Goal: Information Seeking & Learning: Understand process/instructions

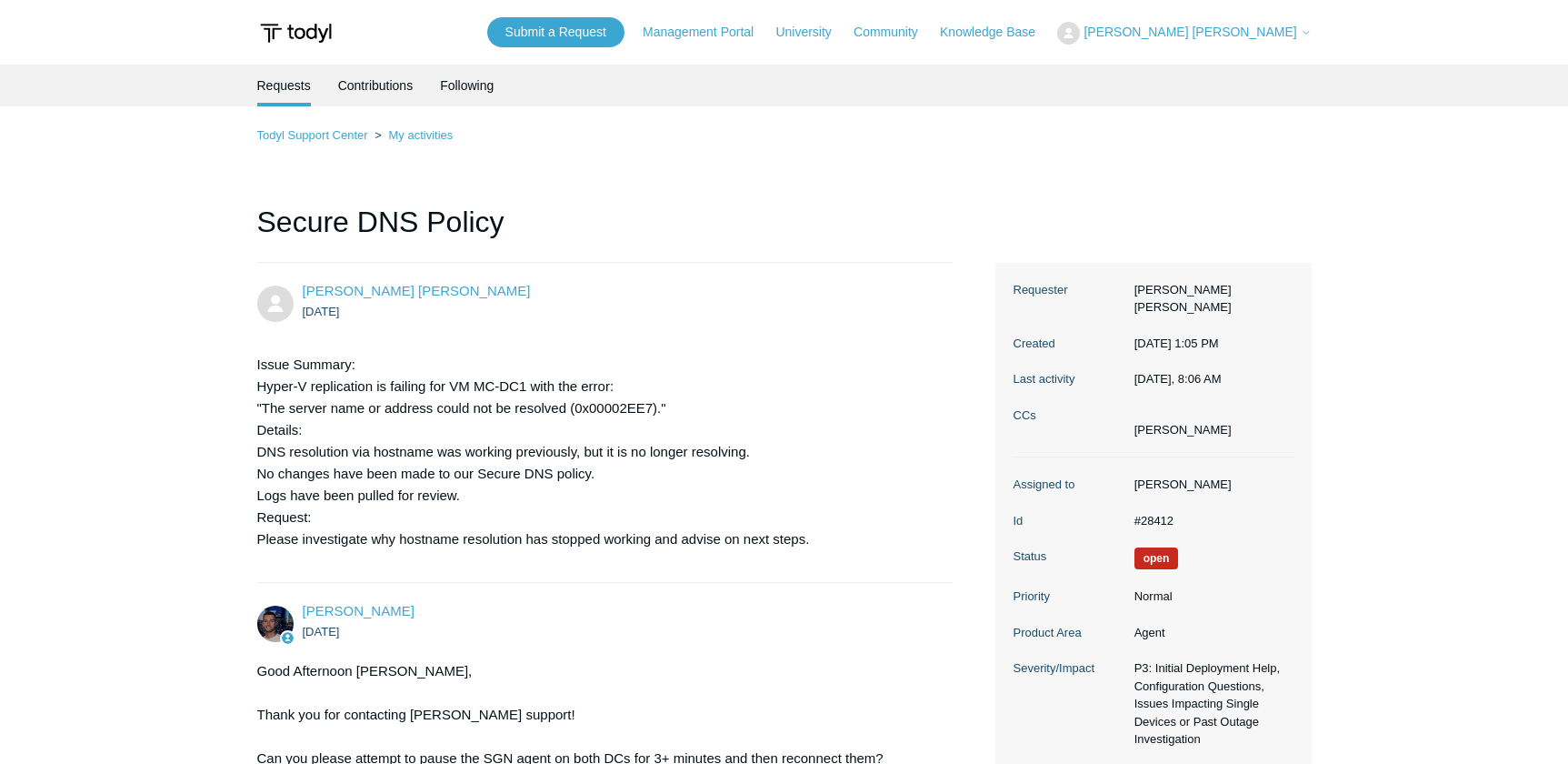
scroll to position [5676, 0]
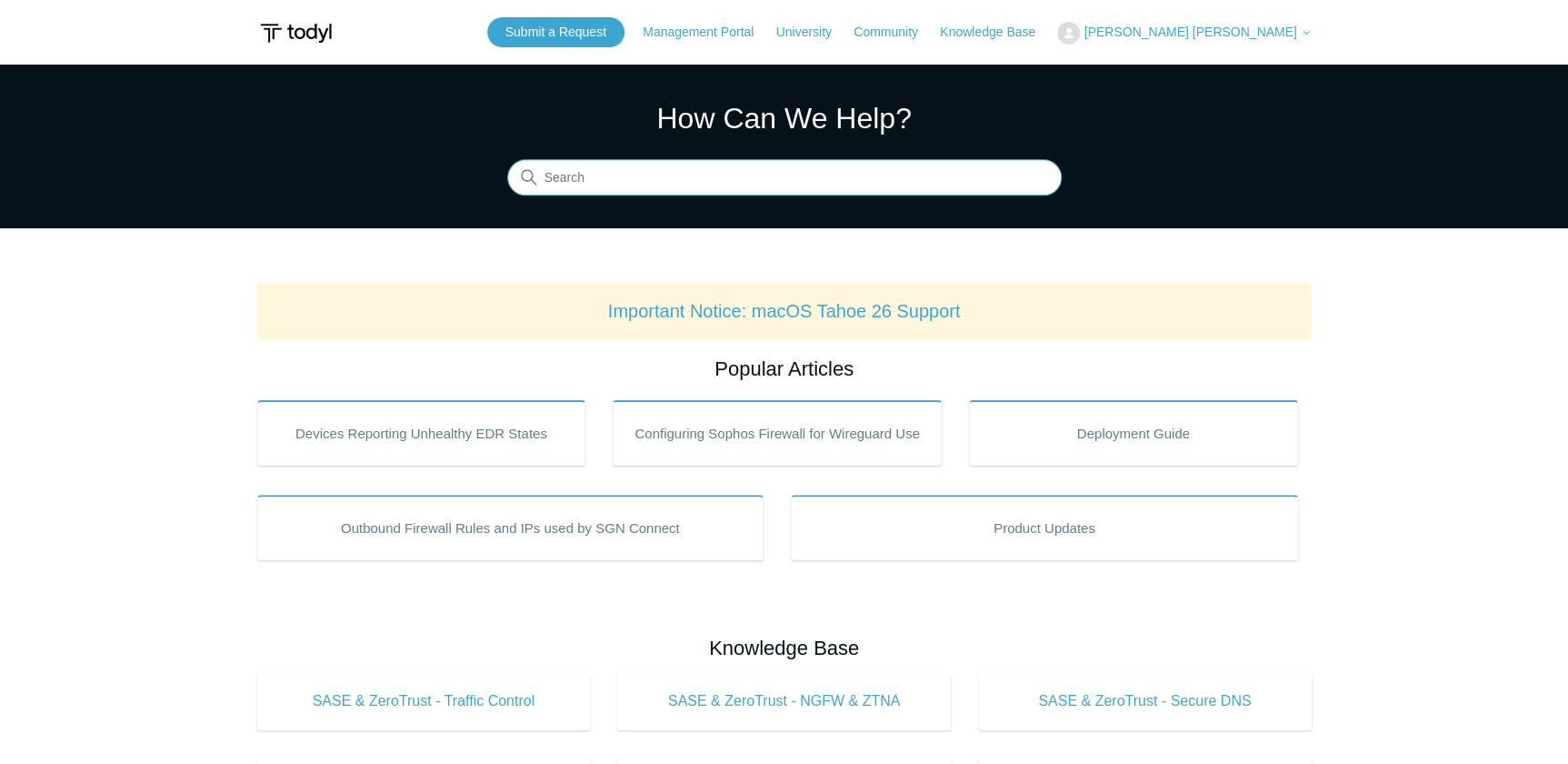
click at [669, 179] on input "Search" at bounding box center [785, 178] width 554 height 37
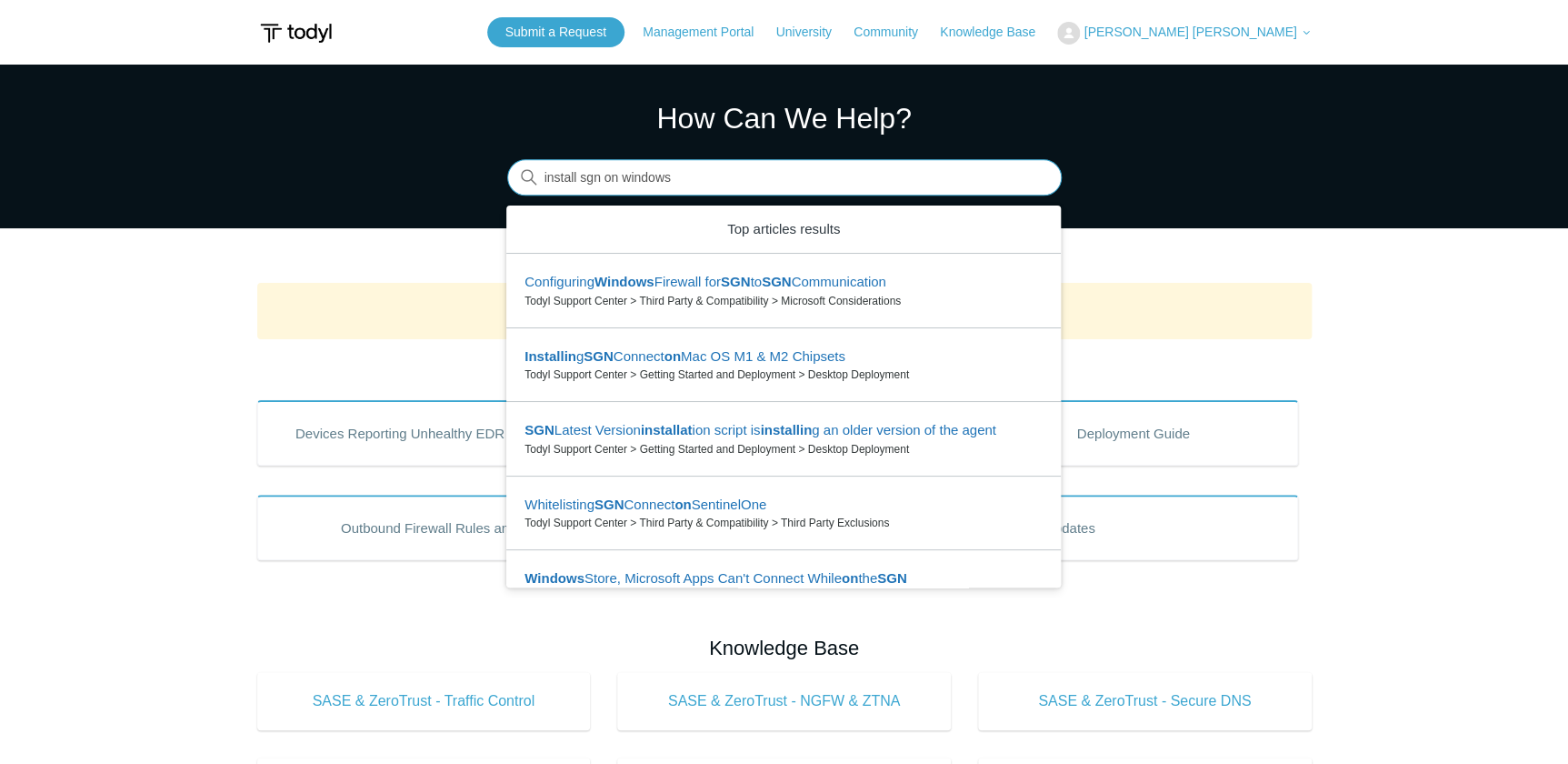
type input "install sgn on windows"
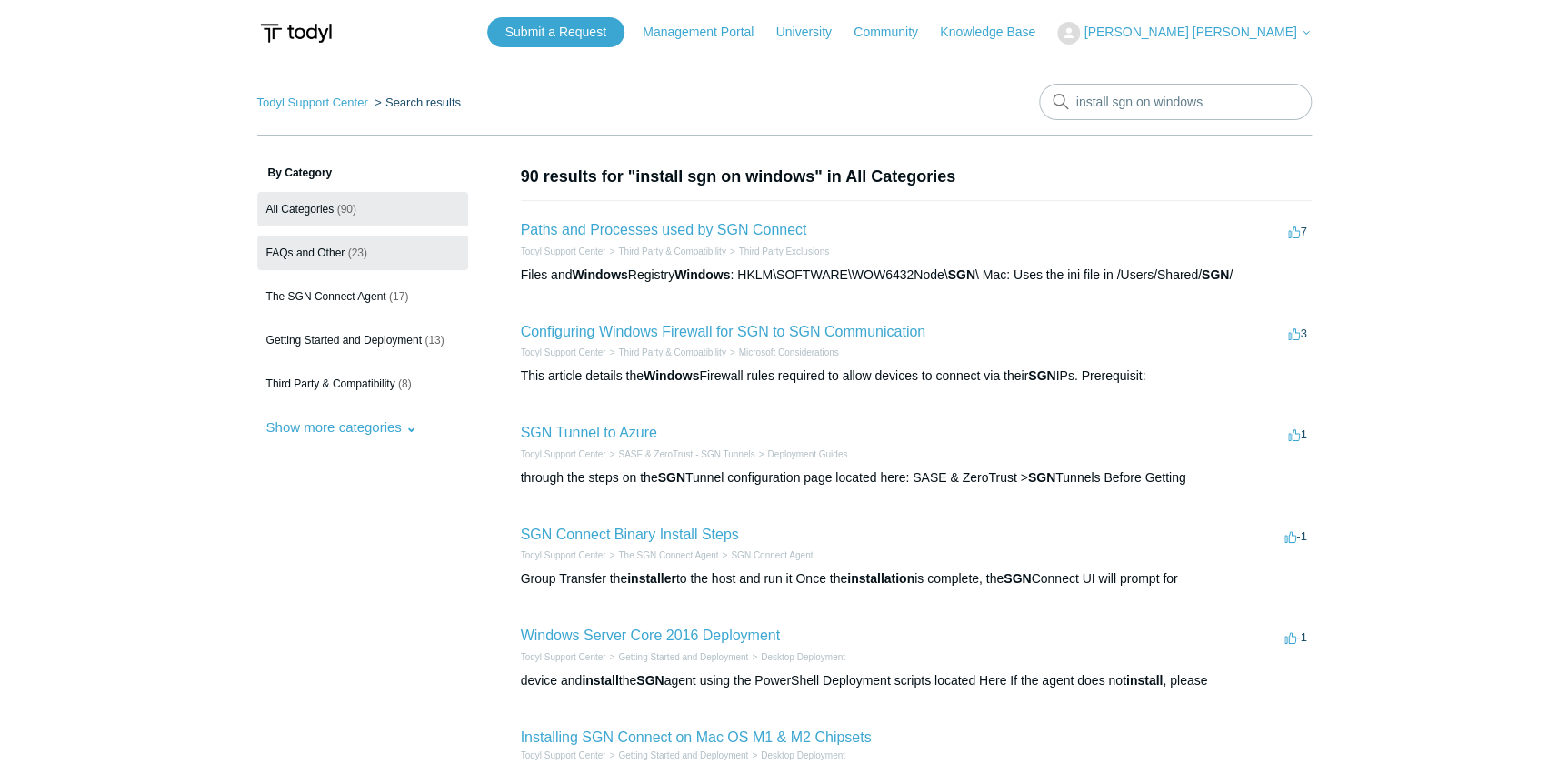
click at [330, 253] on span "FAQs and Other" at bounding box center [306, 253] width 79 height 13
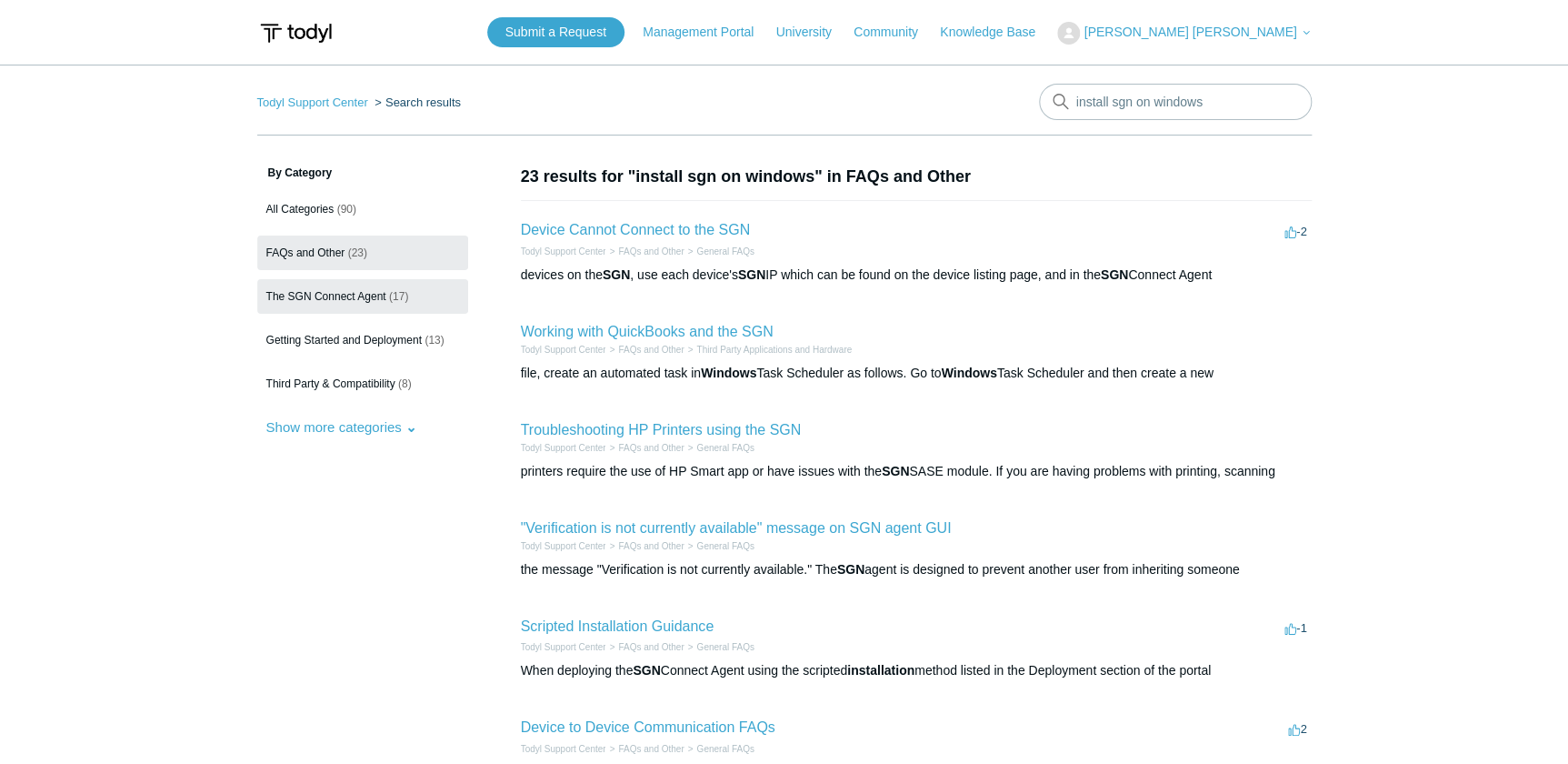
click at [360, 288] on link "The SGN Connect Agent (17)" at bounding box center [363, 297] width 211 height 35
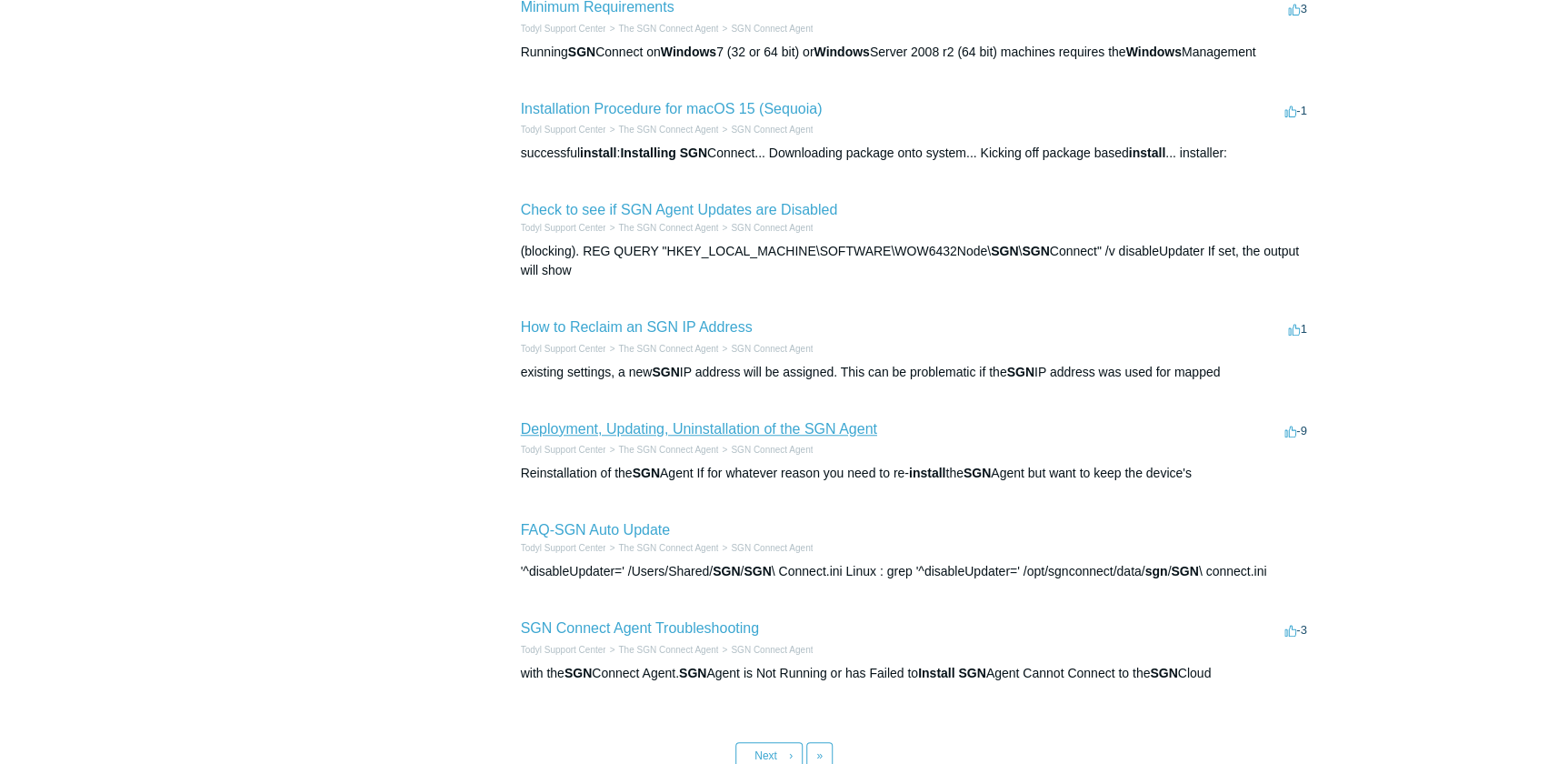
scroll to position [496, 0]
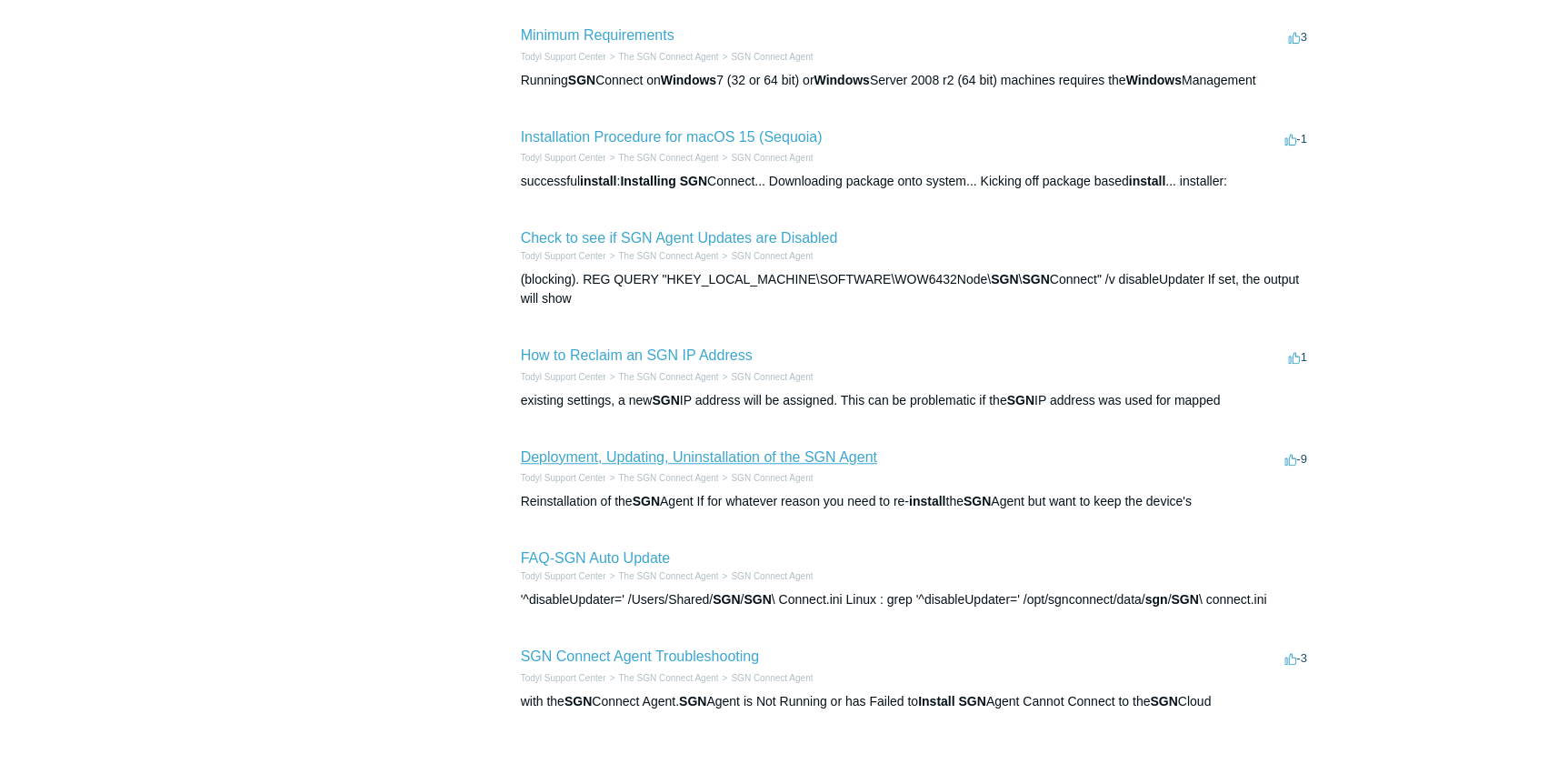
click at [571, 449] on link "Deployment, Updating, Uninstallation of the SGN Agent" at bounding box center [699, 456] width 356 height 16
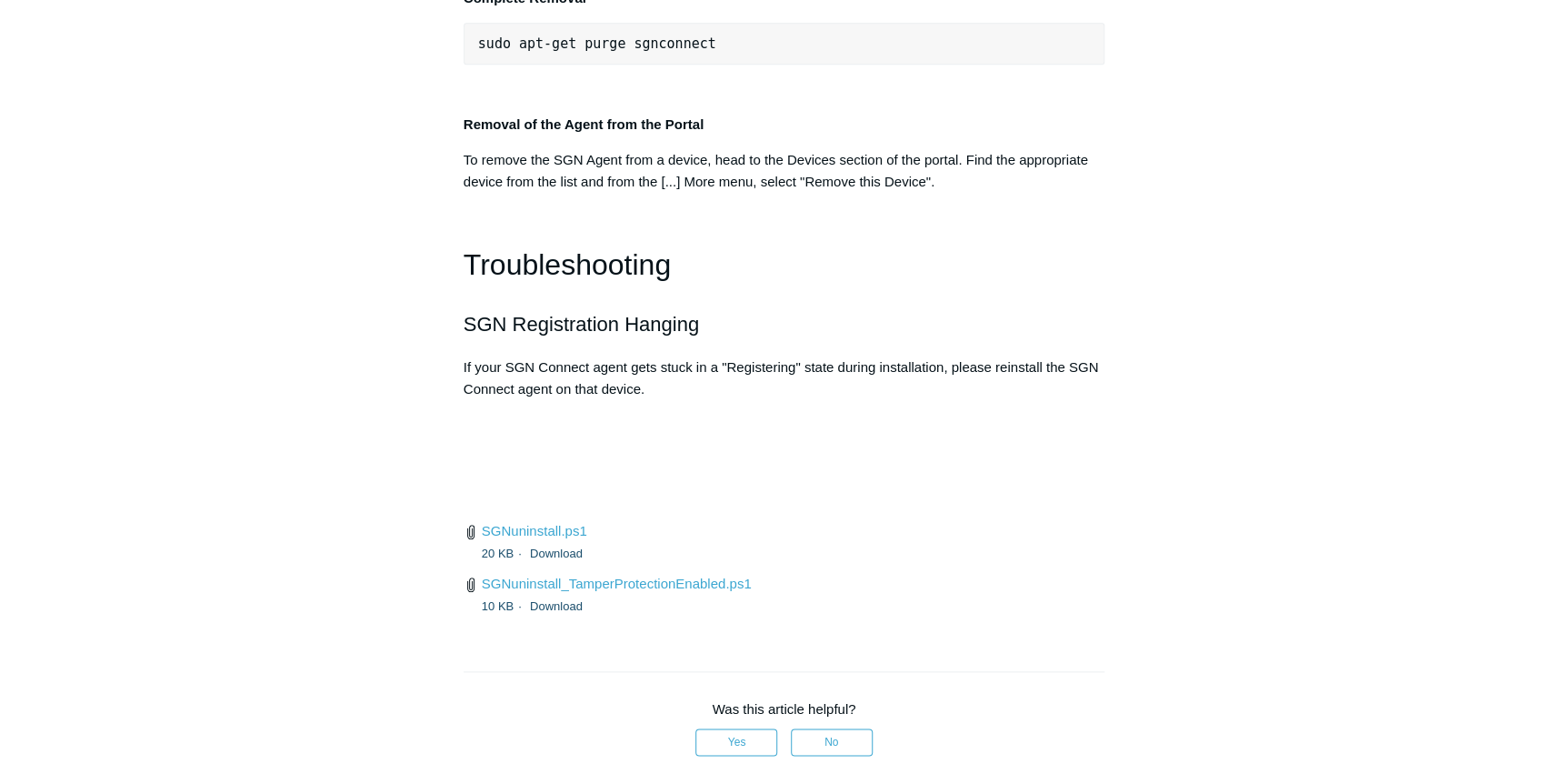
scroll to position [4132, 0]
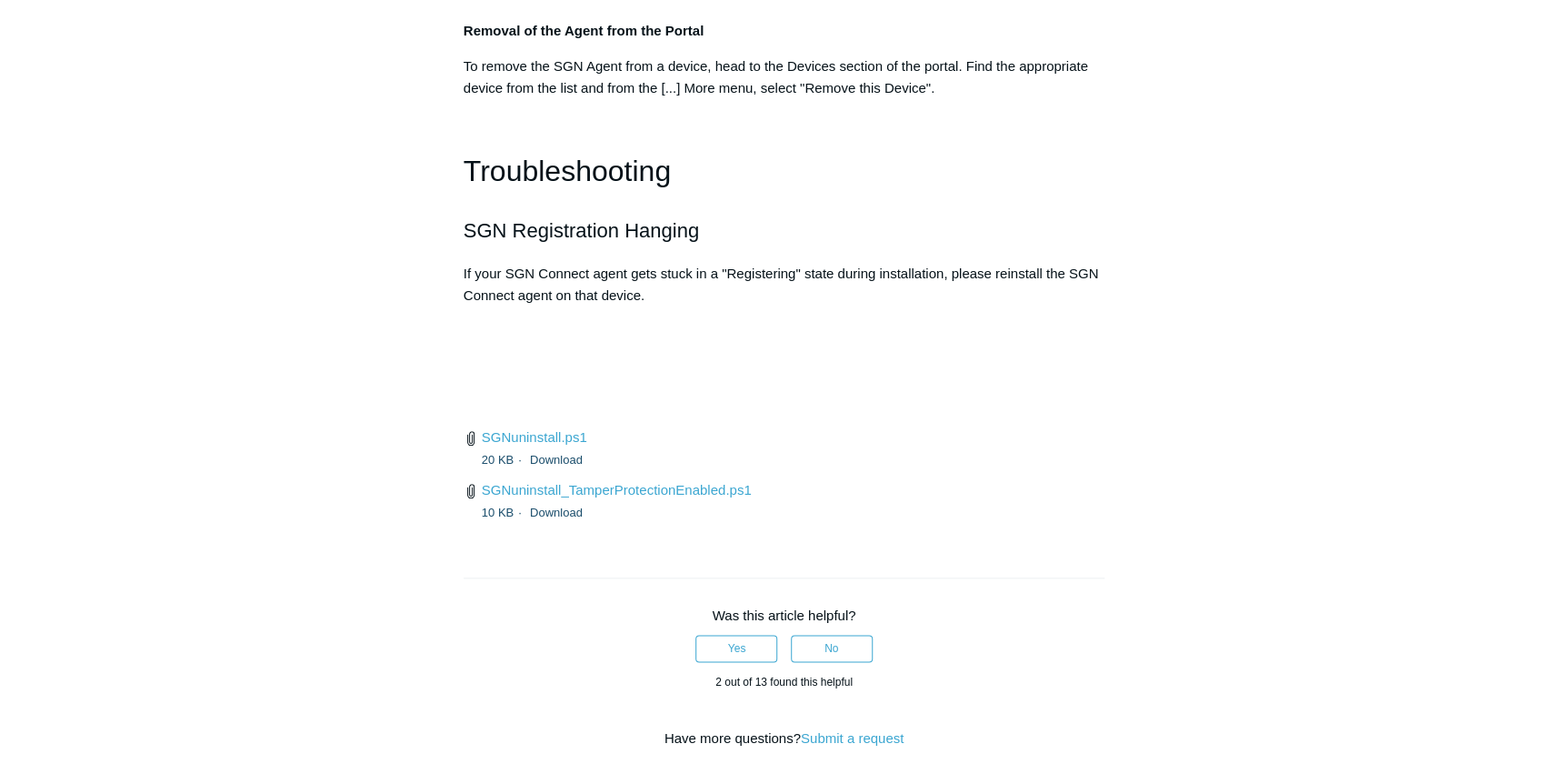
drag, startPoint x: 576, startPoint y: 473, endPoint x: 979, endPoint y: 473, distance: 403.0
copy li "Computer\HKEY_LOCAL_MACHINE\SOFTWARE\WOW6432Node"
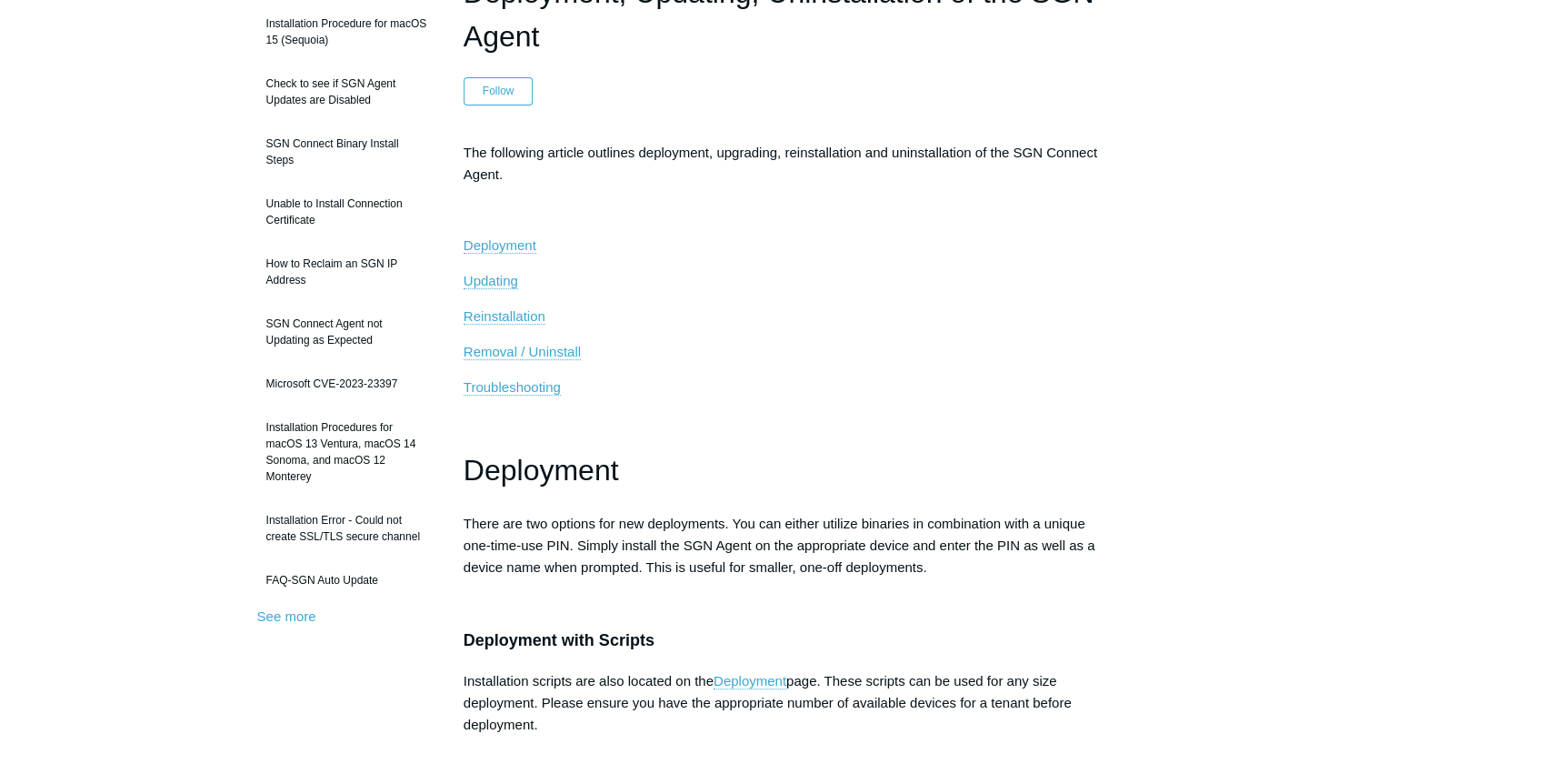
scroll to position [0, 0]
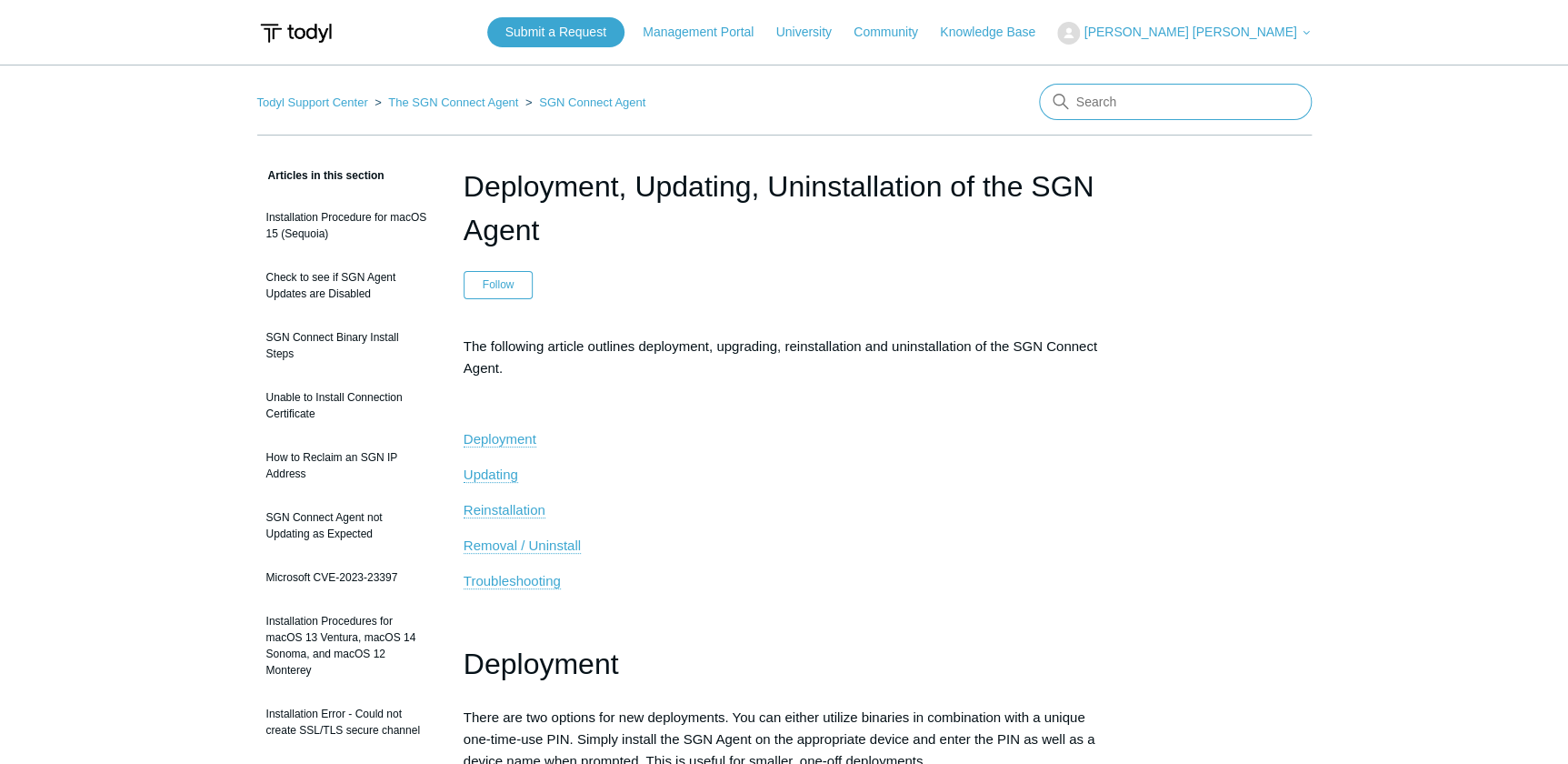
click at [1204, 97] on input "Search" at bounding box center [1175, 102] width 273 height 37
type input "m"
type input "transfer device to another deployment"
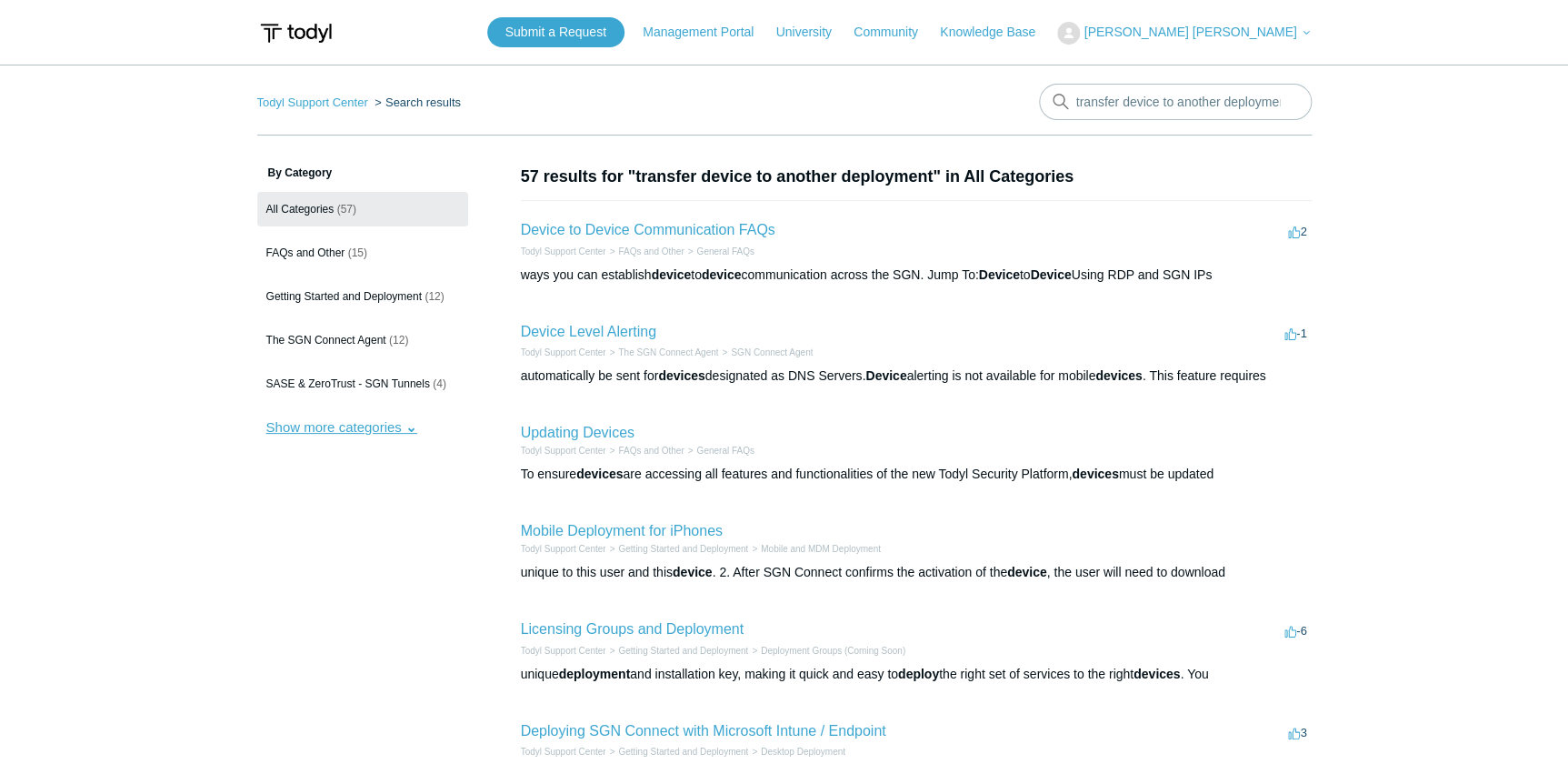
click at [375, 429] on button "Show more categories" at bounding box center [342, 427] width 169 height 34
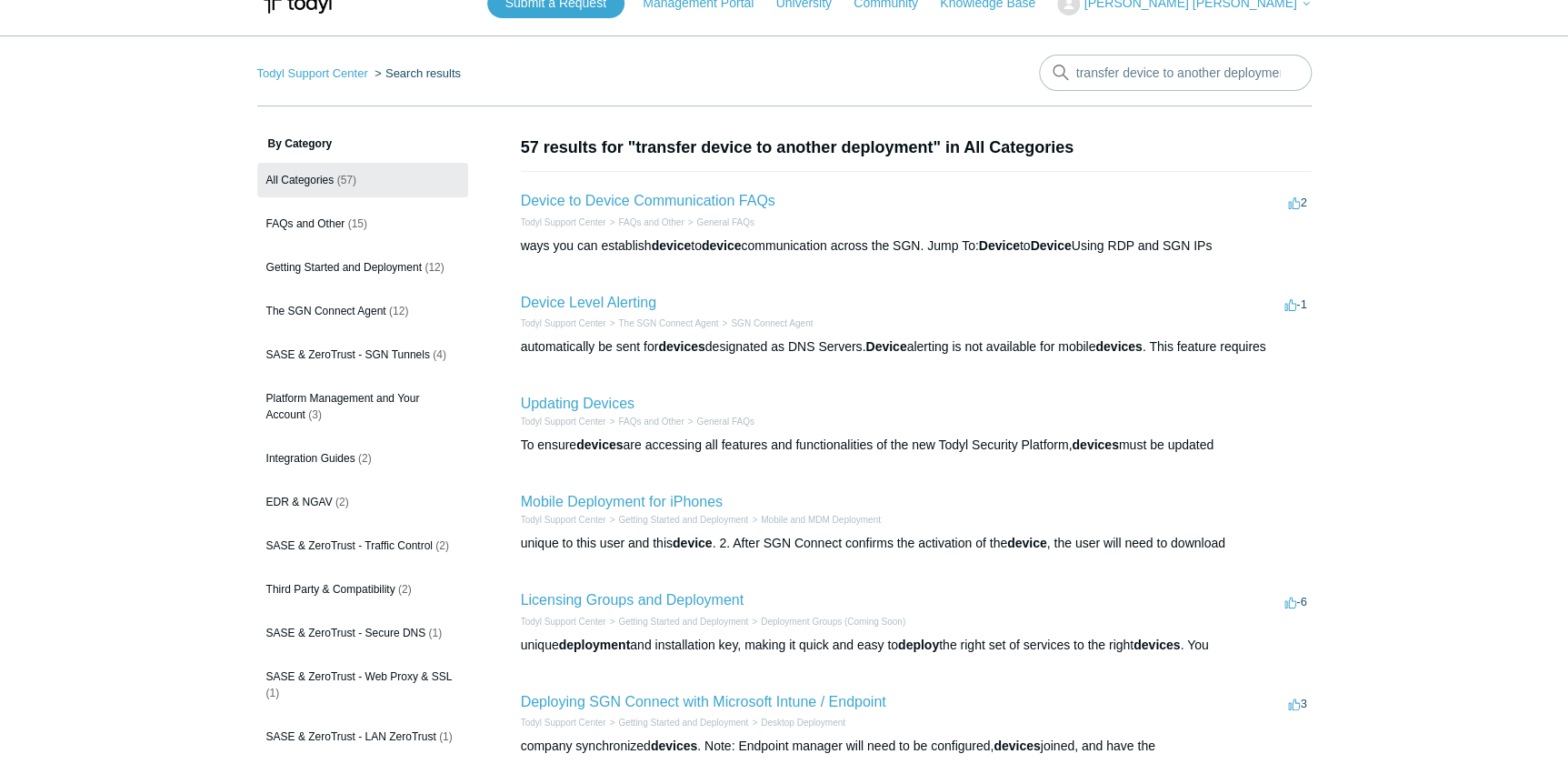
scroll to position [82, 0]
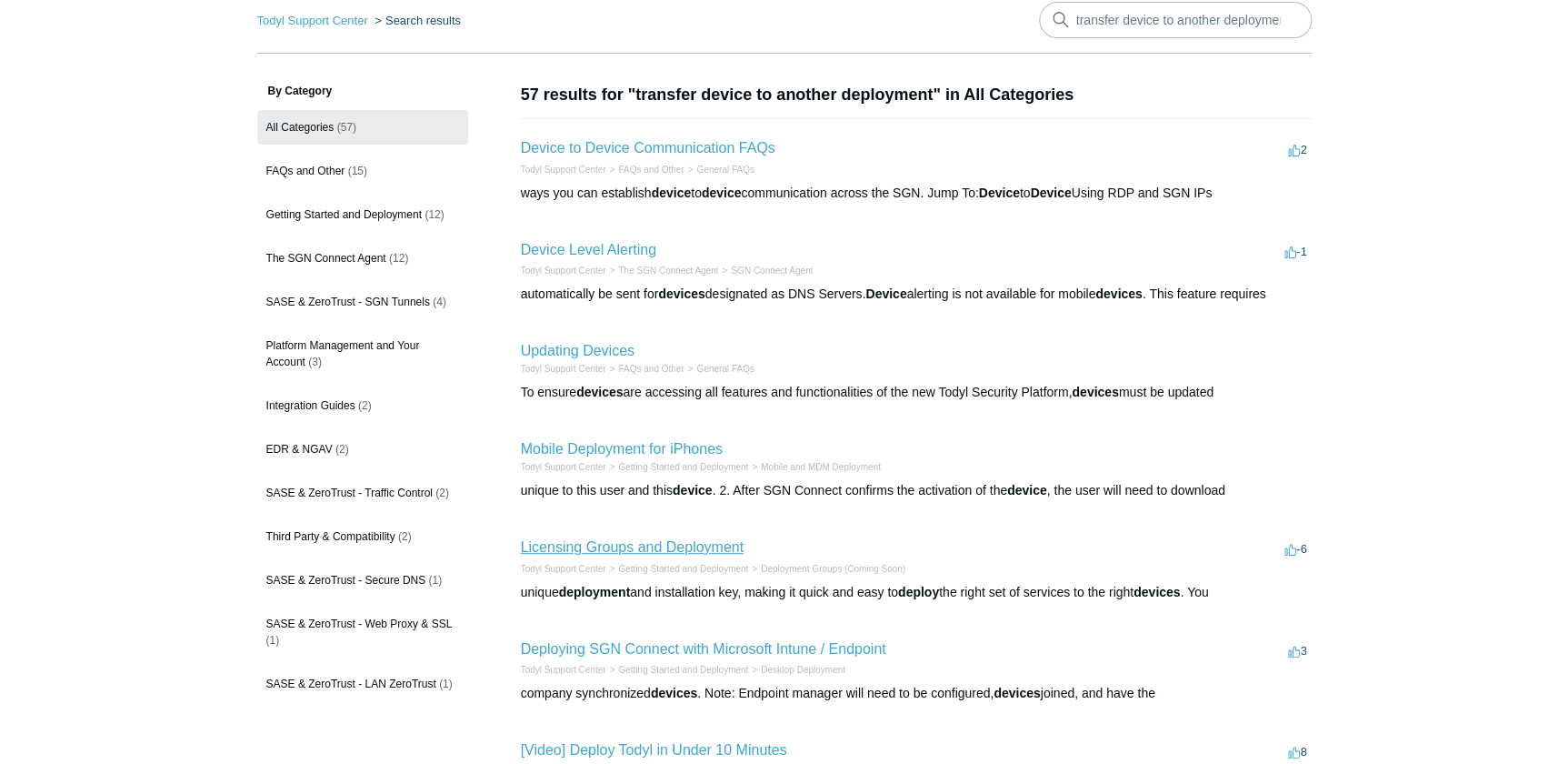
click at [685, 547] on link "Licensing Groups and Deployment" at bounding box center [632, 546] width 223 height 16
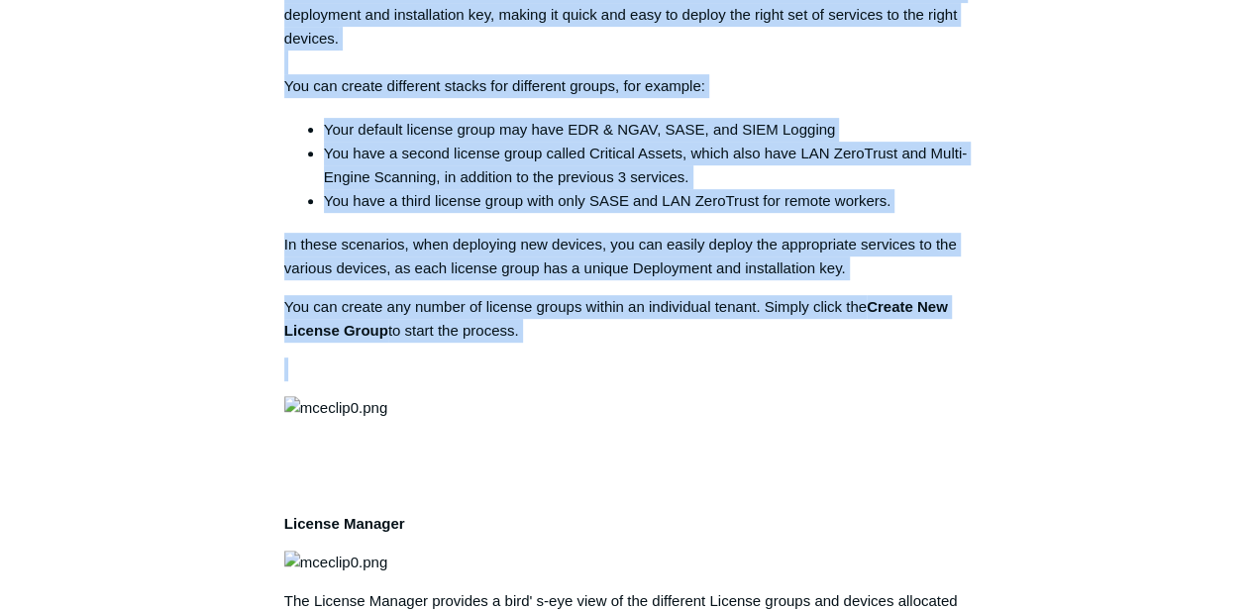
scroll to position [461, 0]
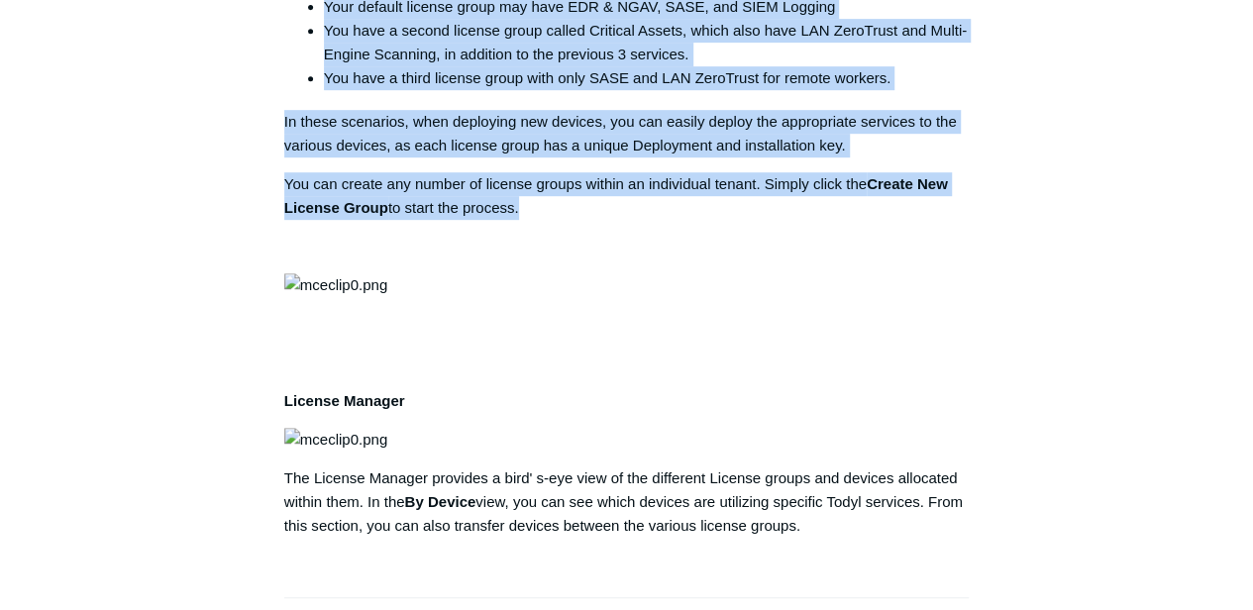
drag, startPoint x: 275, startPoint y: 194, endPoint x: 594, endPoint y: 198, distance: 318.9
click at [594, 198] on article "Licensing Groups and Deployment Follow Not yet followed by anyone The Stacks yo…" at bounding box center [626, 465] width 744 height 1494
copy div "The Stacks you create are applied to individual License Groups. Each License Gr…"
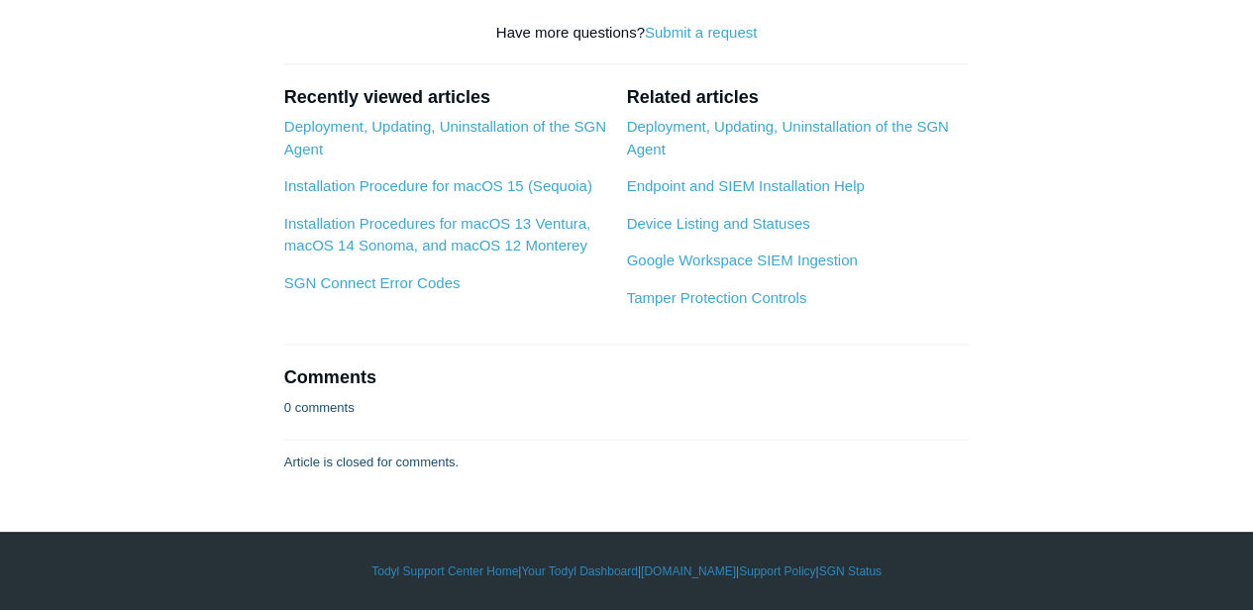
scroll to position [1848, 0]
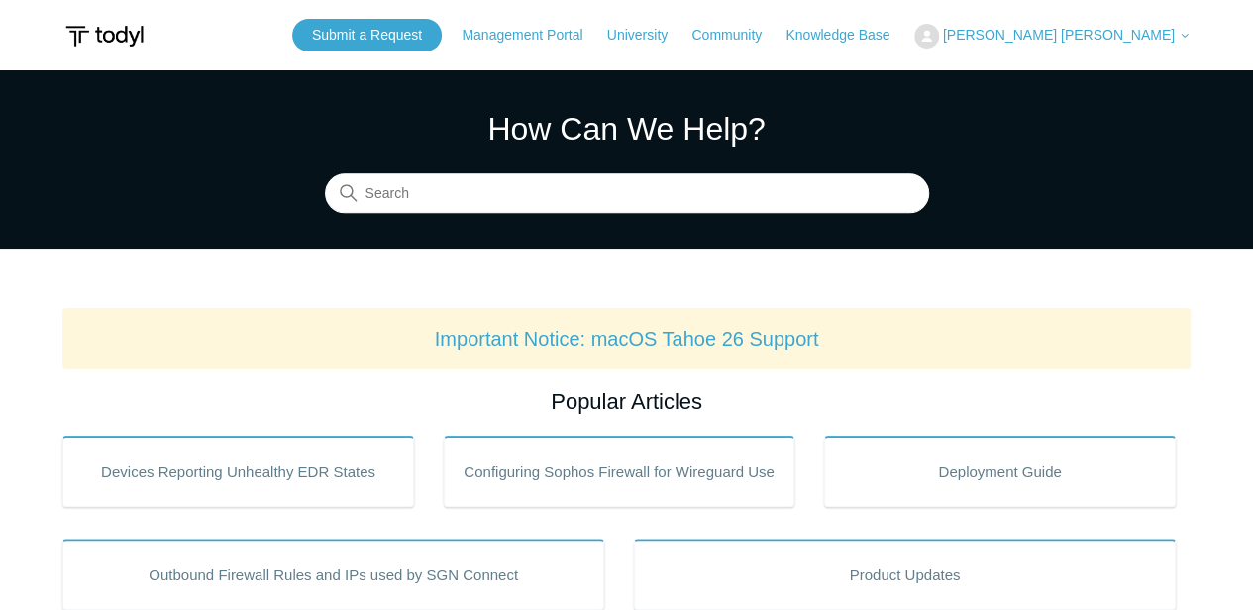
click at [1128, 32] on span "[PERSON_NAME] [PERSON_NAME]" at bounding box center [1059, 35] width 232 height 16
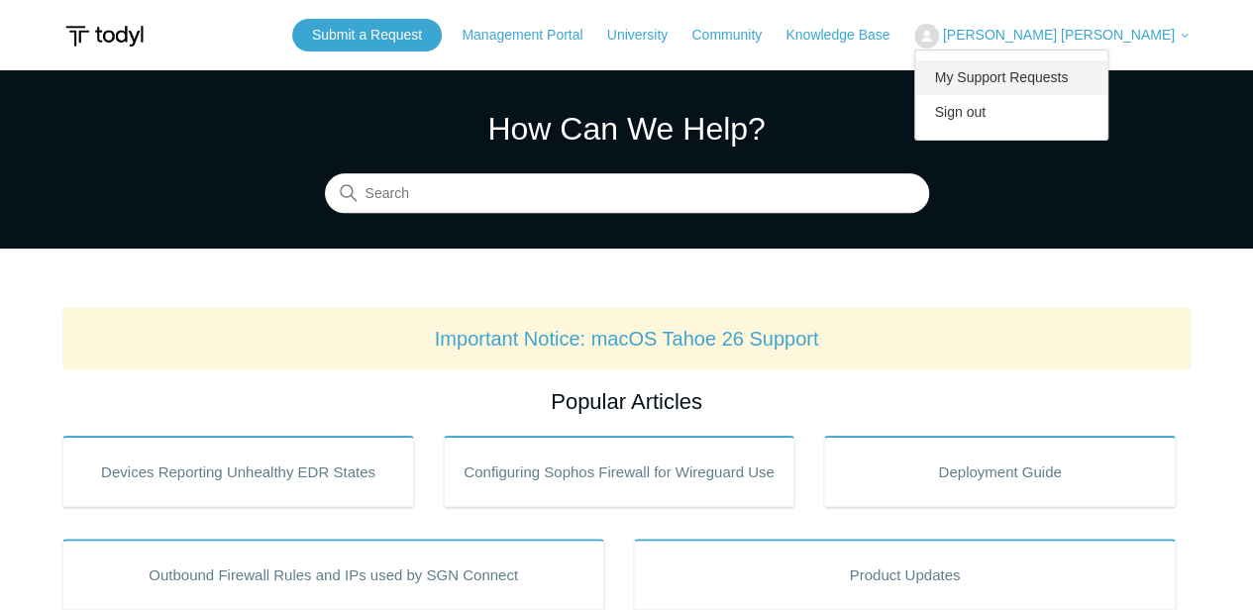
click at [1105, 76] on link "My Support Requests" at bounding box center [1011, 77] width 193 height 35
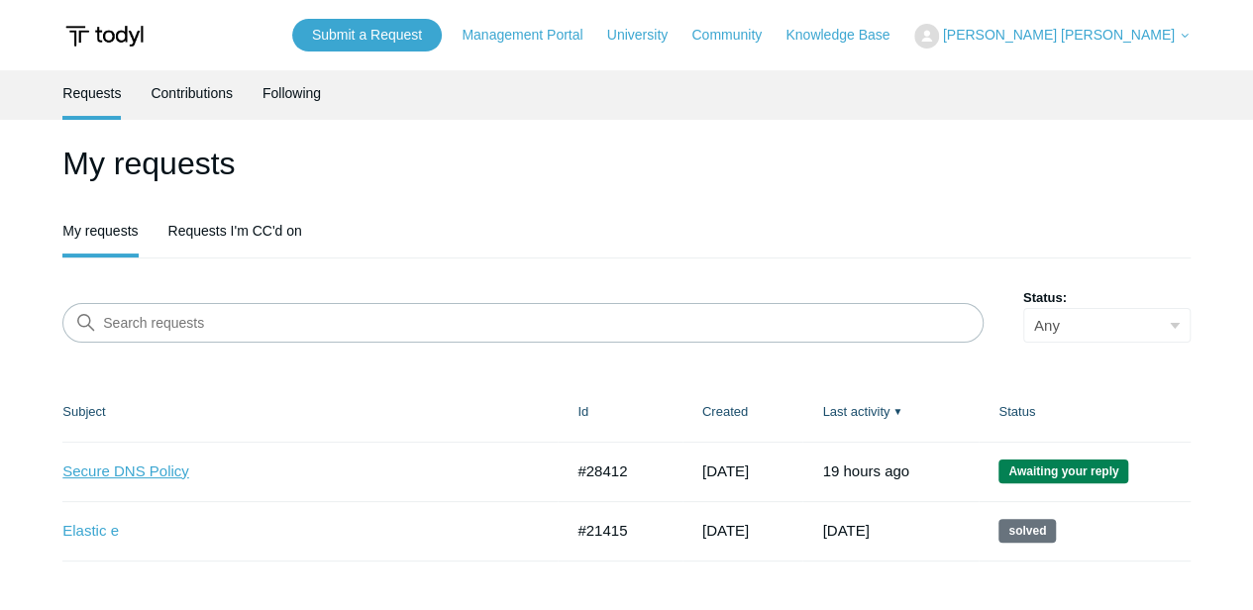
click at [121, 467] on link "Secure DNS Policy" at bounding box center [297, 471] width 470 height 23
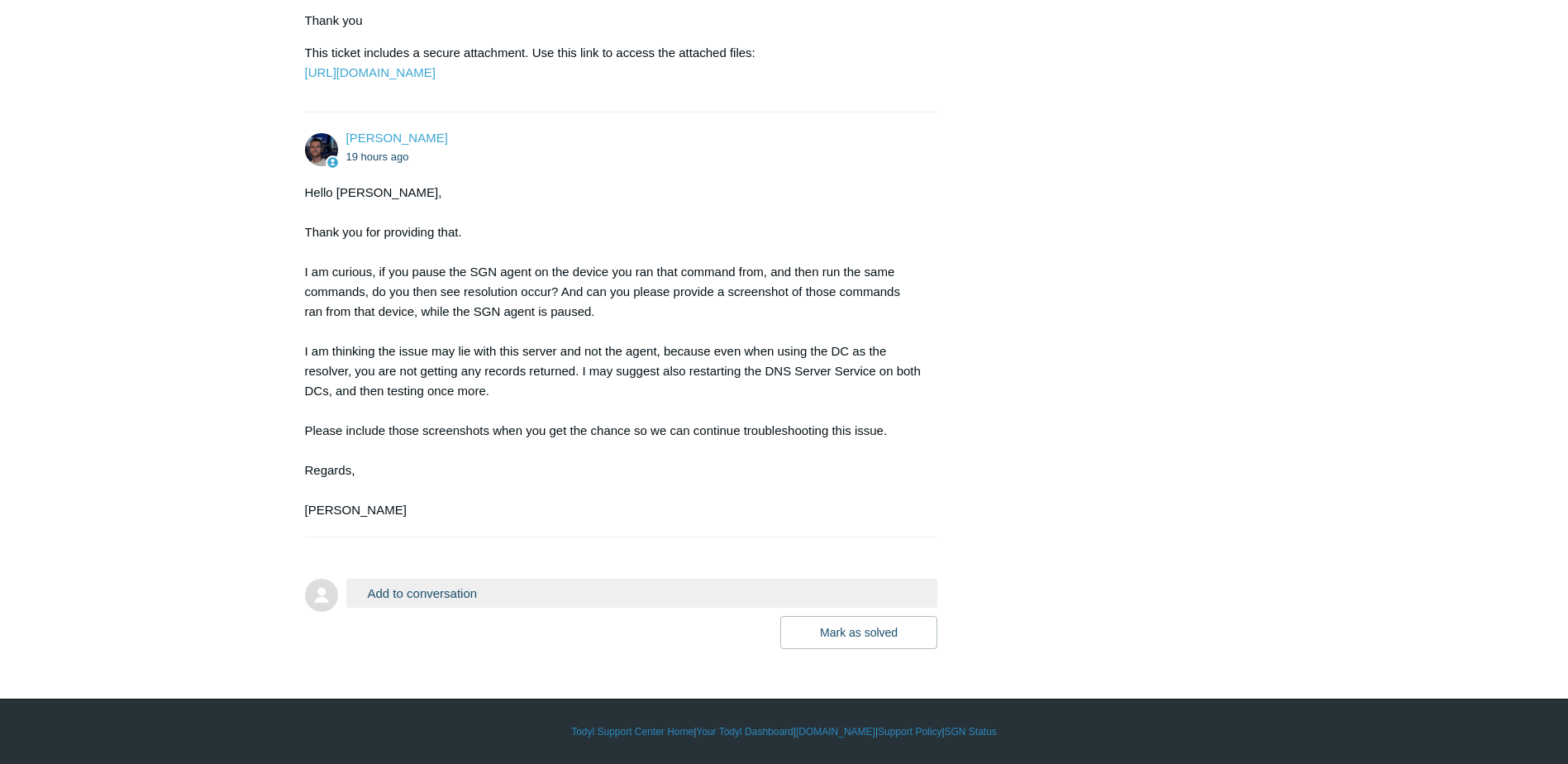
scroll to position [5360, 0]
